Goal: Use online tool/utility

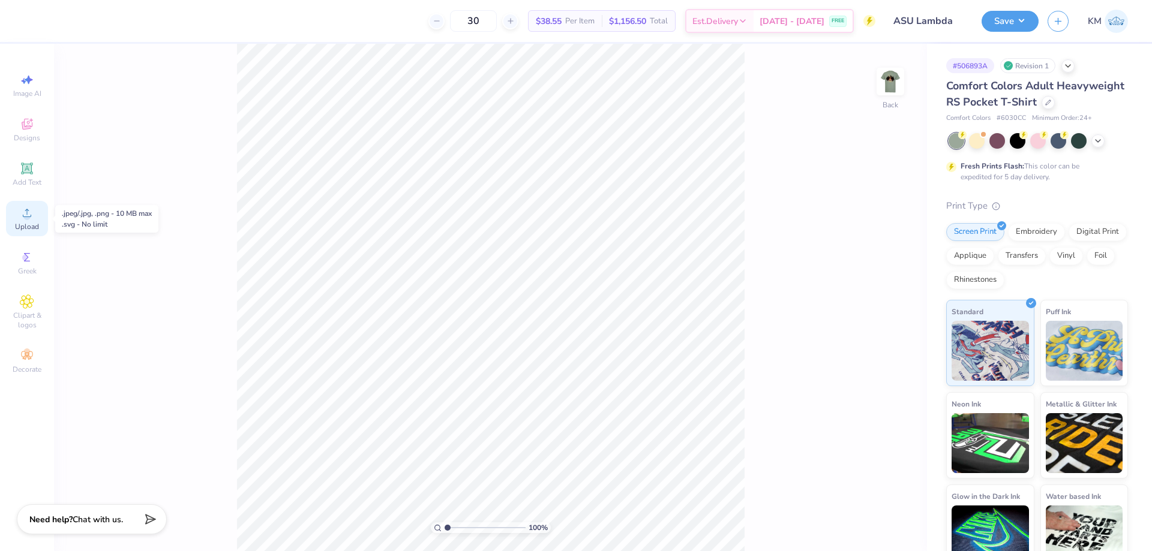
click at [30, 220] on div "Upload" at bounding box center [27, 218] width 42 height 35
click at [40, 170] on div "Add Text" at bounding box center [27, 174] width 42 height 35
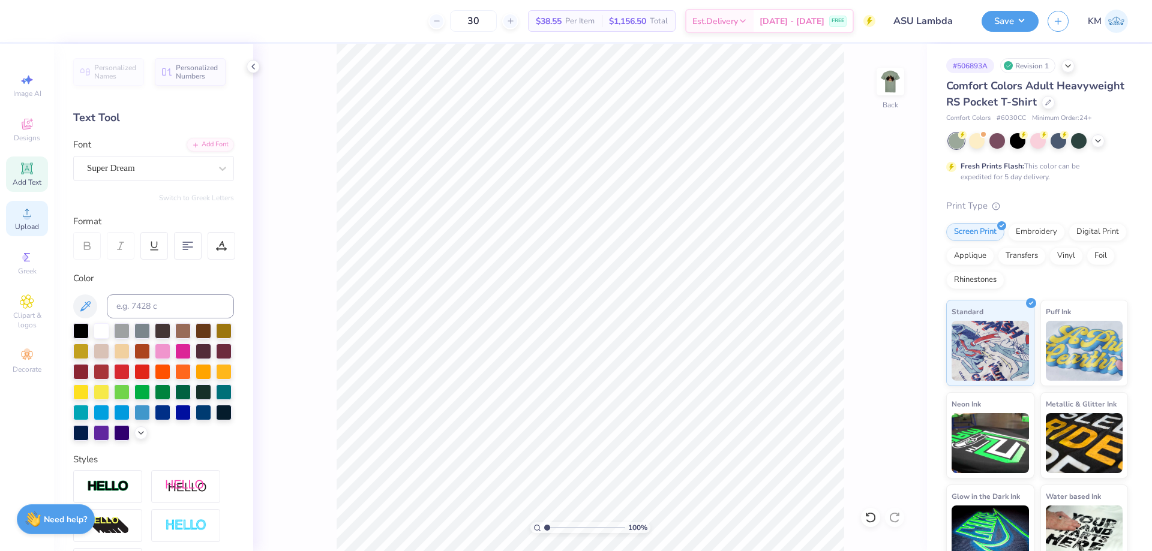
click at [13, 212] on div "Upload" at bounding box center [27, 218] width 42 height 35
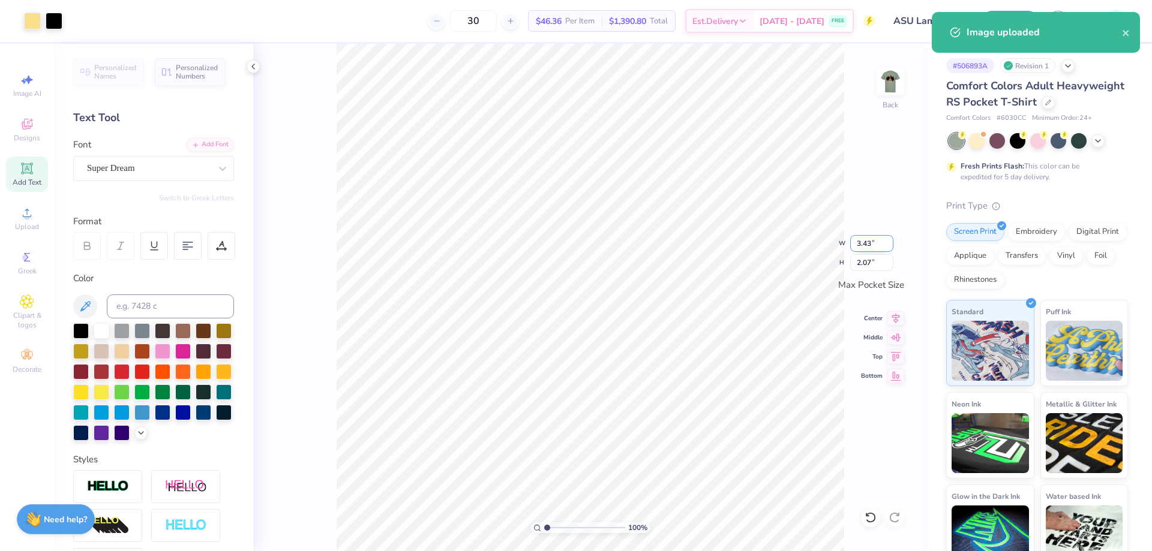
click at [860, 244] on input "3.43" at bounding box center [871, 243] width 43 height 17
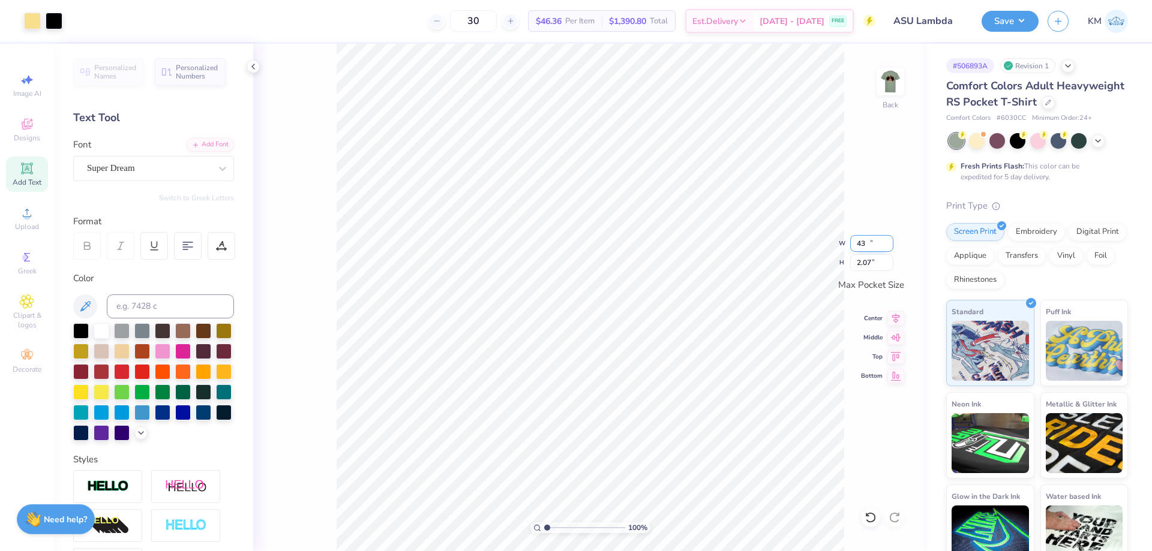
type input "3"
type input "3.50"
type input "2.11"
click at [547, 528] on input "range" at bounding box center [584, 528] width 81 height 11
drag, startPoint x: 550, startPoint y: 531, endPoint x: 559, endPoint y: 525, distance: 10.8
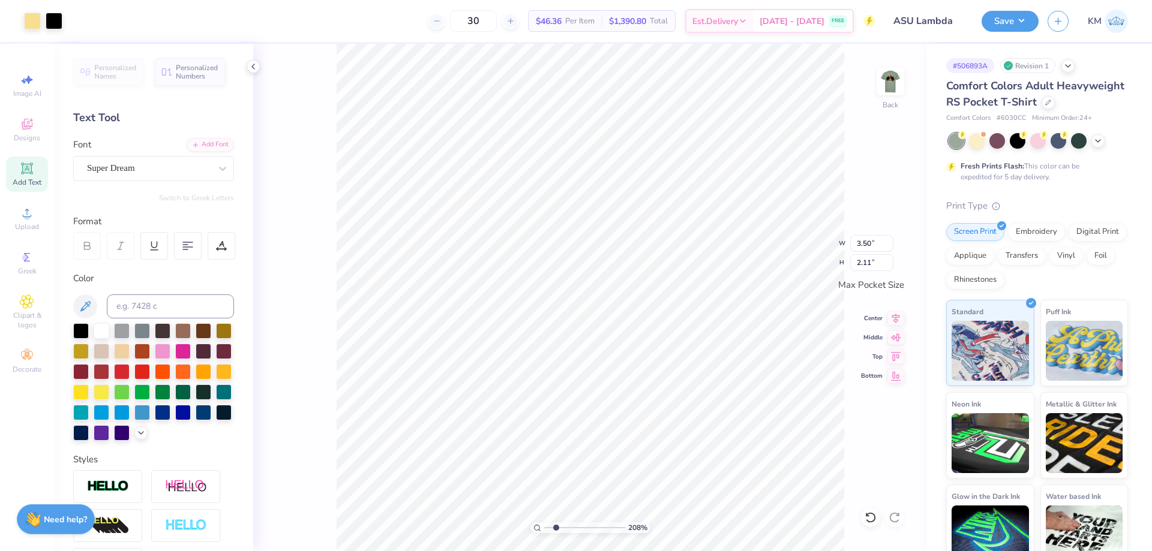
type input "2.23"
click at [557, 529] on input "range" at bounding box center [584, 528] width 81 height 11
type input "3.32"
type input "2.00"
click at [891, 316] on icon at bounding box center [895, 317] width 17 height 14
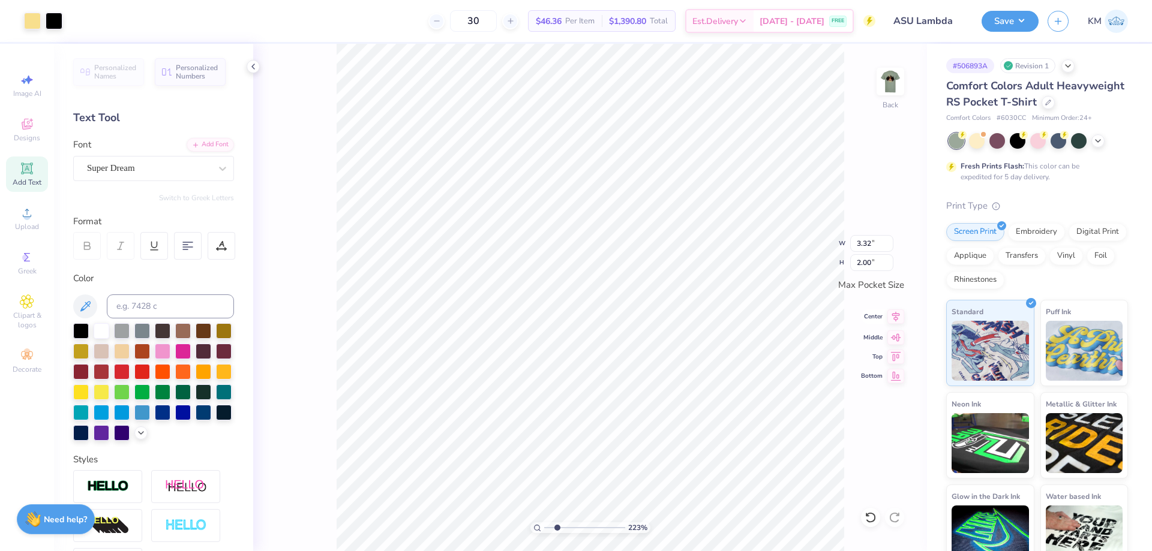
type input "3.39"
type input "2.04"
type input "3.47"
type input "2.09"
drag, startPoint x: 553, startPoint y: 526, endPoint x: 545, endPoint y: 527, distance: 7.9
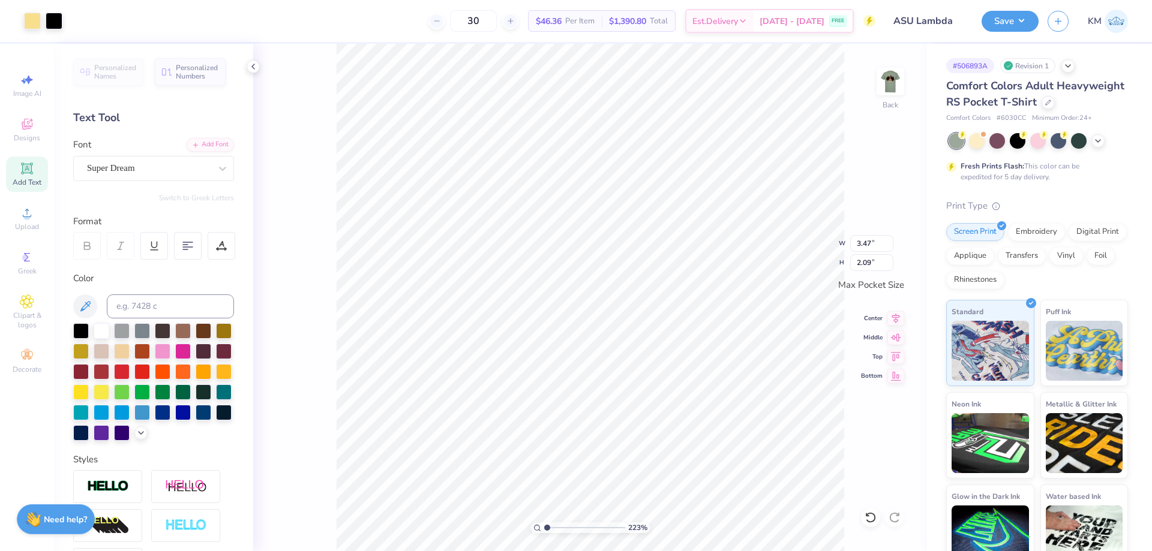
type input "1"
click at [545, 527] on input "range" at bounding box center [584, 528] width 81 height 11
click at [882, 84] on img at bounding box center [890, 82] width 48 height 48
click at [23, 212] on icon at bounding box center [27, 213] width 14 height 14
click at [872, 242] on input "14.32" at bounding box center [882, 242] width 43 height 17
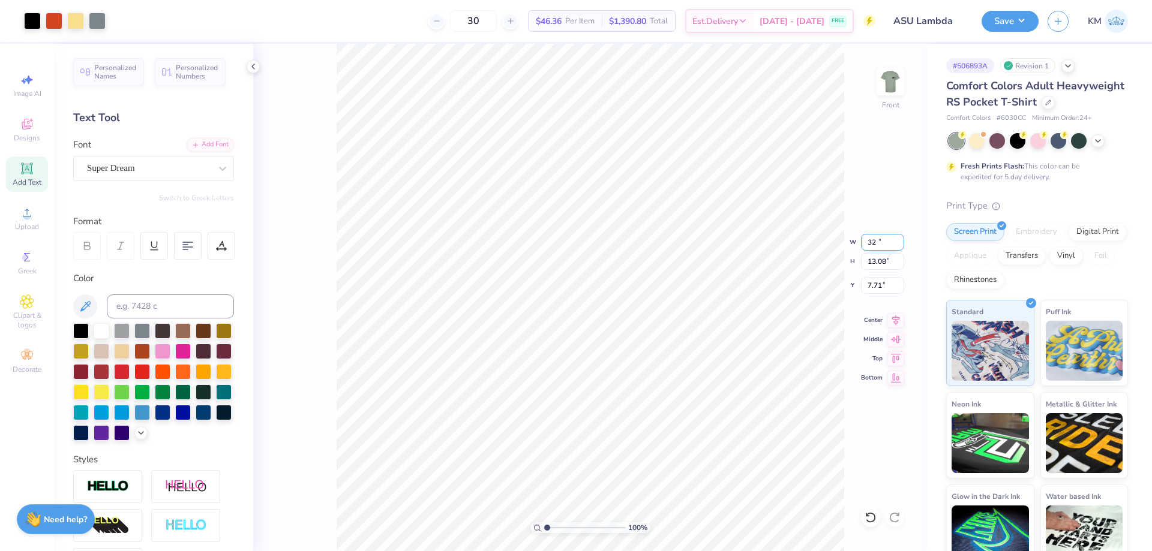
type input "2"
type input "11.00"
type input "10.04"
click at [875, 284] on input "9.23" at bounding box center [882, 285] width 43 height 17
type input "9"
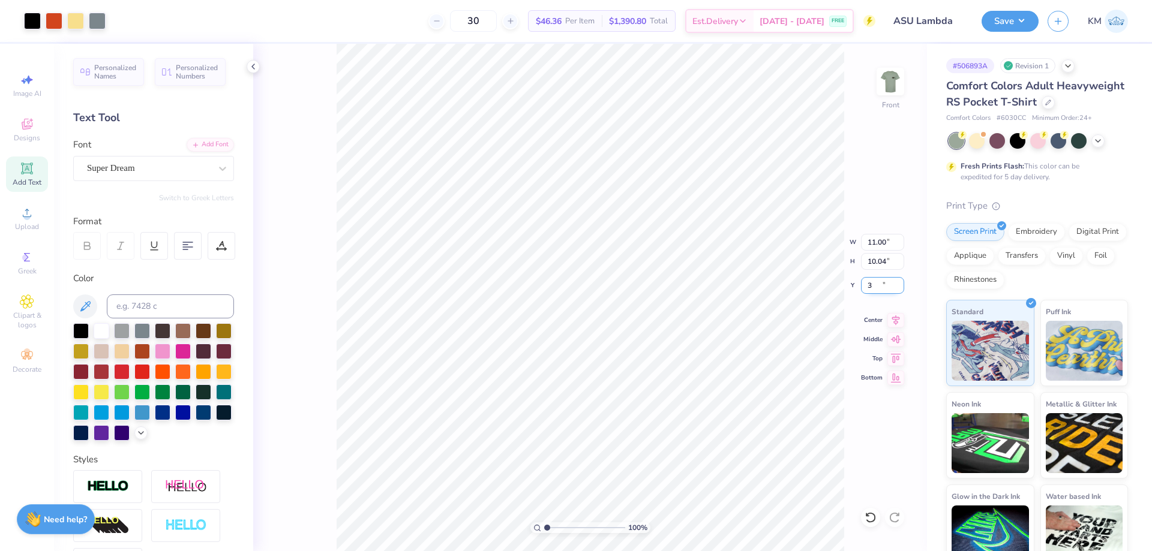
type input "3.00"
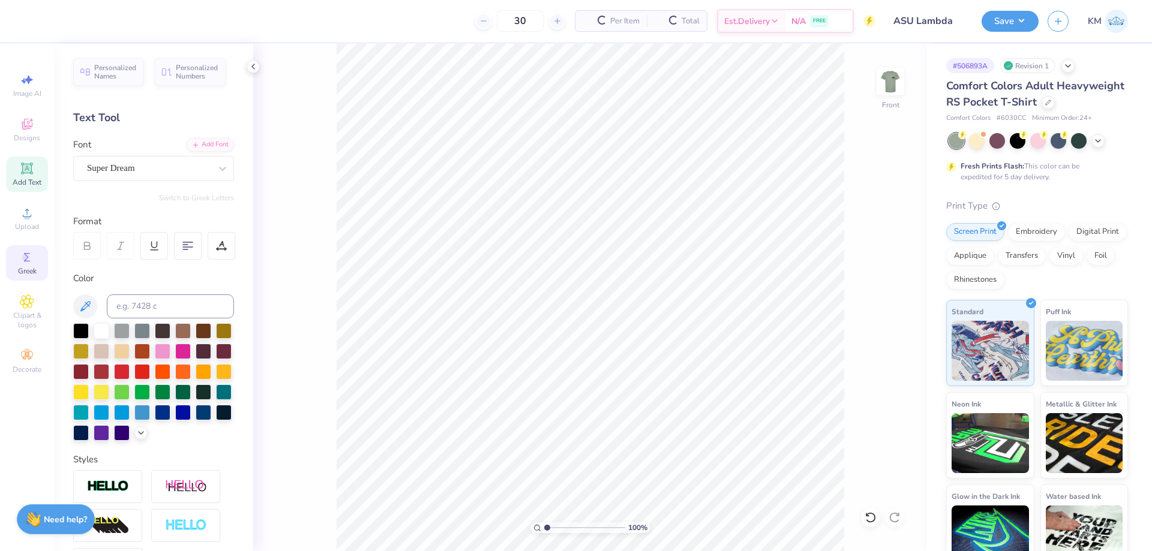
click at [31, 264] on icon at bounding box center [27, 257] width 14 height 14
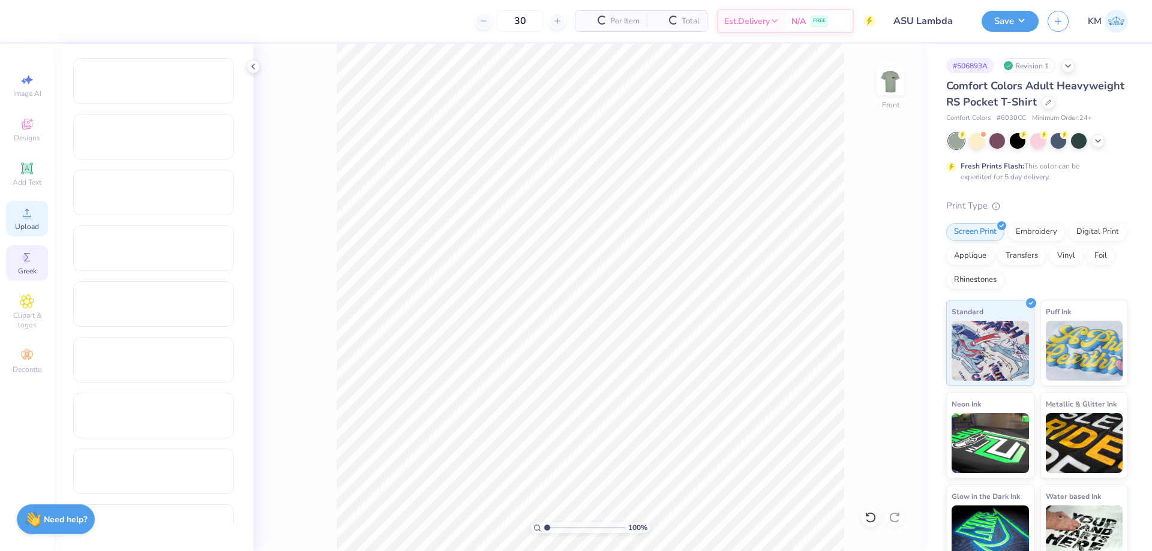
click at [31, 226] on span "Upload" at bounding box center [27, 227] width 24 height 10
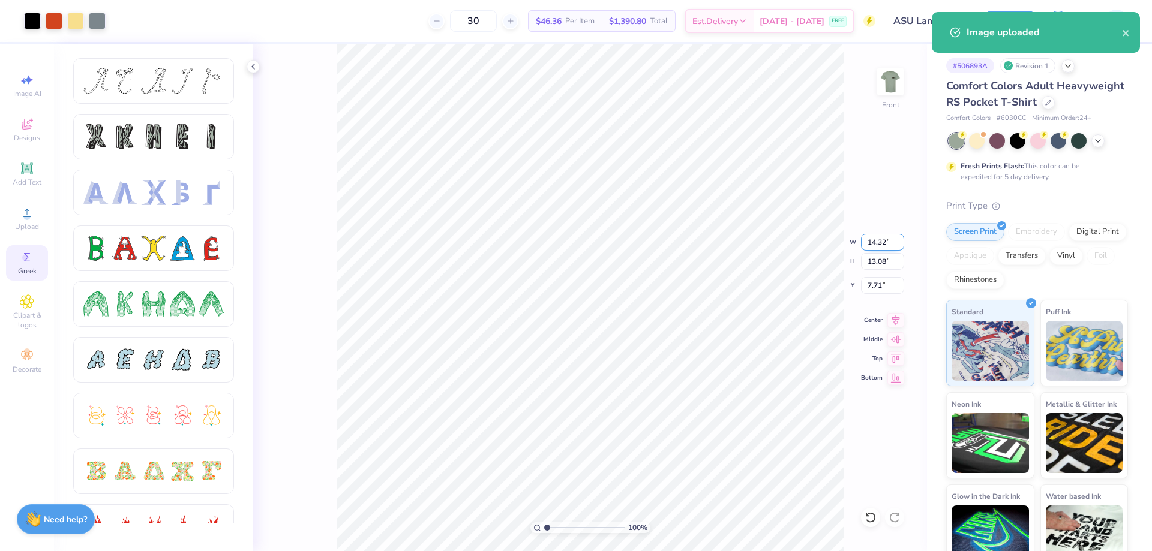
click at [867, 248] on input "14.32" at bounding box center [882, 242] width 43 height 17
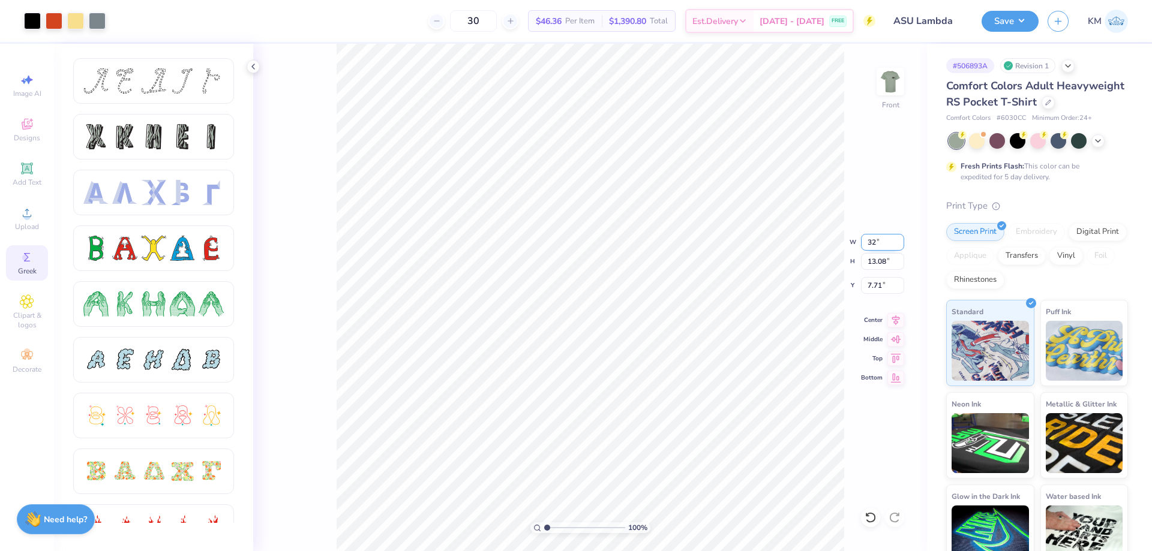
type input "2"
type input "10.00"
type input "9.13"
type input "9.68"
click at [872, 239] on input "10.00" at bounding box center [882, 242] width 43 height 17
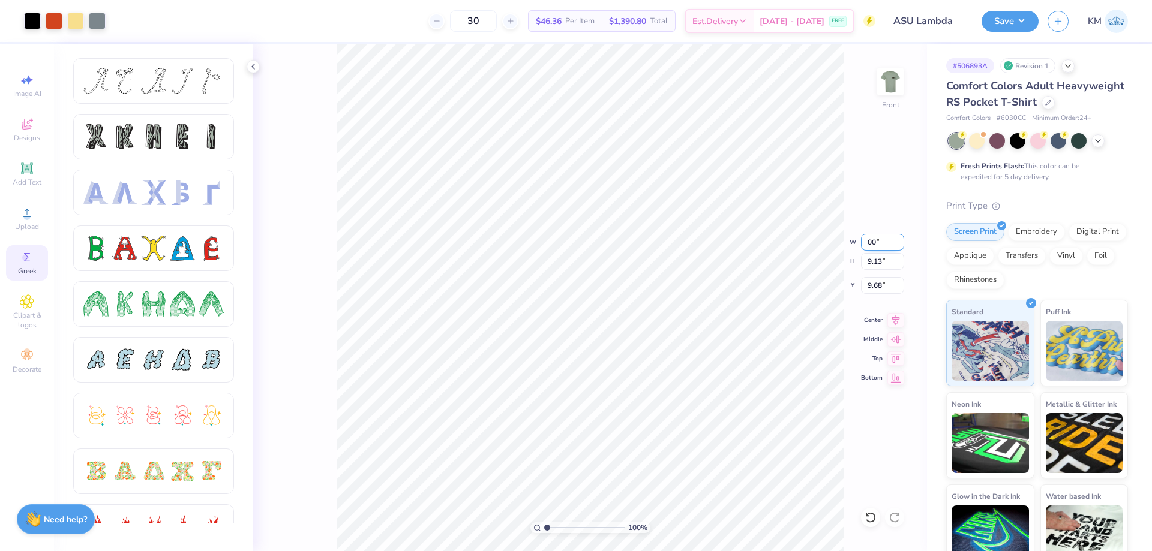
type input "0"
type input "11.00"
type input "10.04"
click at [870, 284] on input "9.23" at bounding box center [882, 285] width 43 height 17
type input "3"
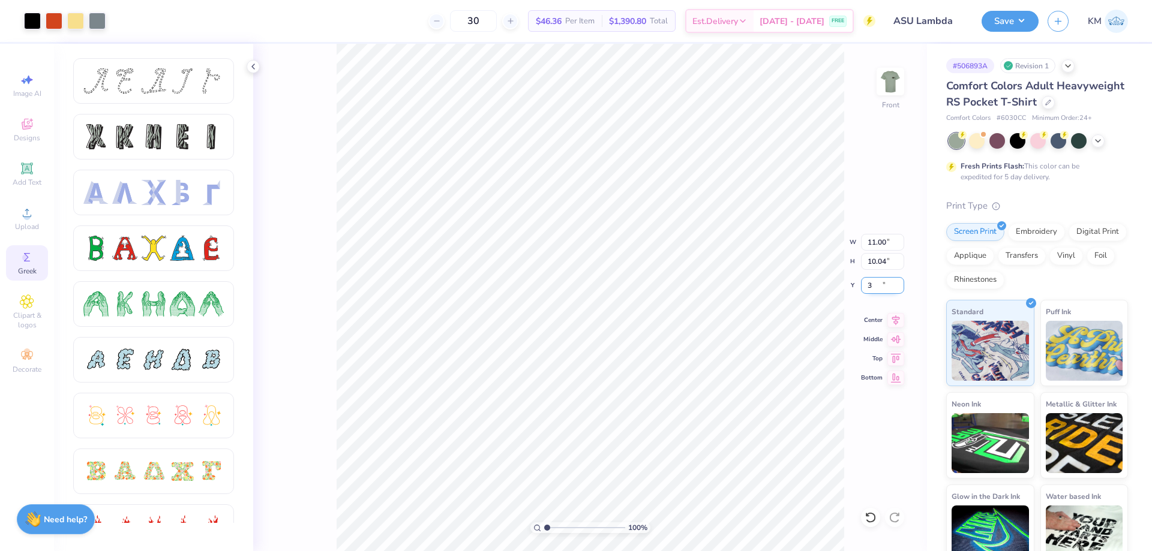
type input "3.00"
click at [894, 321] on icon at bounding box center [896, 318] width 8 height 10
click at [999, 17] on button "Save" at bounding box center [1009, 19] width 57 height 21
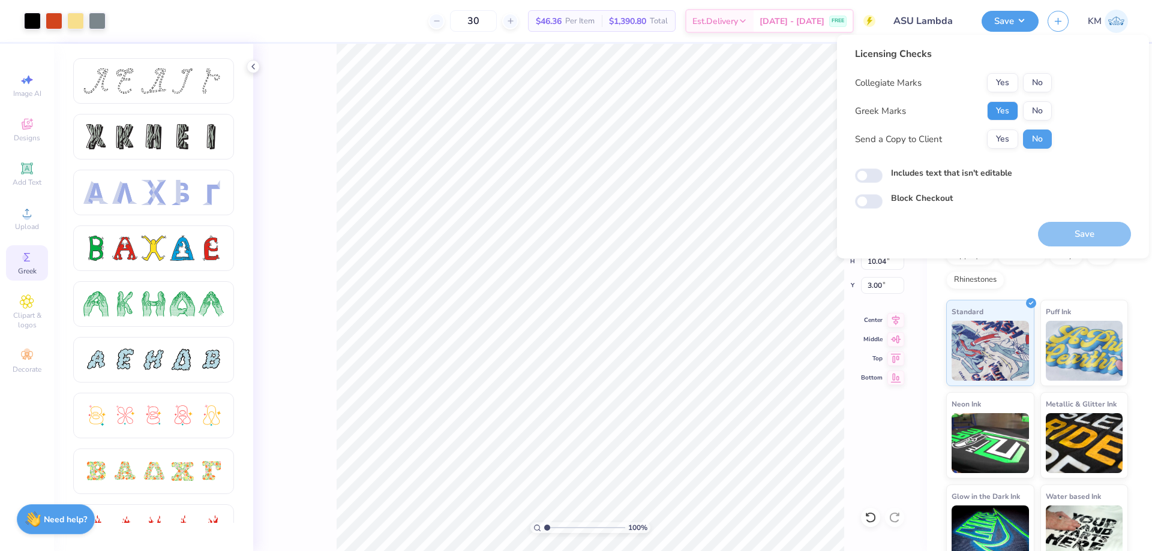
click at [1007, 110] on button "Yes" at bounding box center [1002, 110] width 31 height 19
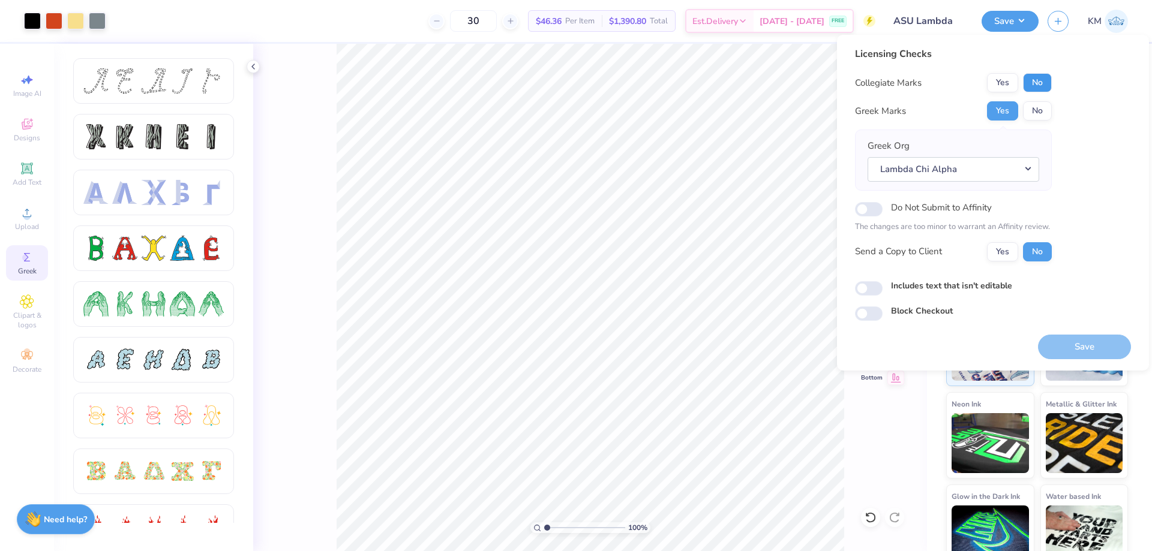
click at [1032, 86] on button "No" at bounding box center [1037, 82] width 29 height 19
click at [1015, 253] on button "Yes" at bounding box center [1002, 251] width 31 height 19
click at [1074, 340] on button "Save" at bounding box center [1084, 347] width 93 height 25
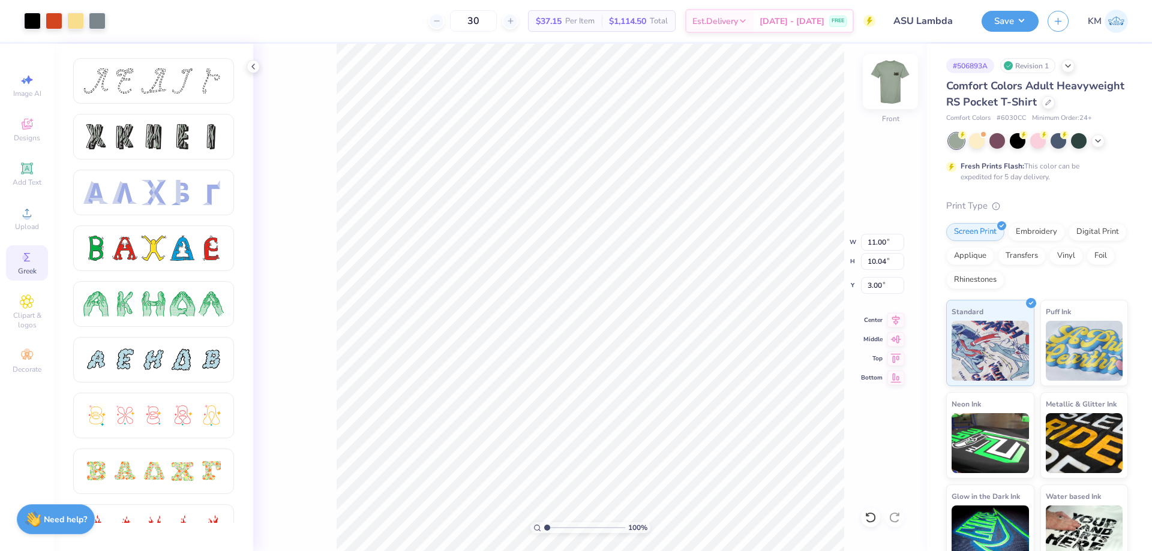
click at [881, 70] on img at bounding box center [890, 82] width 48 height 48
